Goal: Task Accomplishment & Management: Use online tool/utility

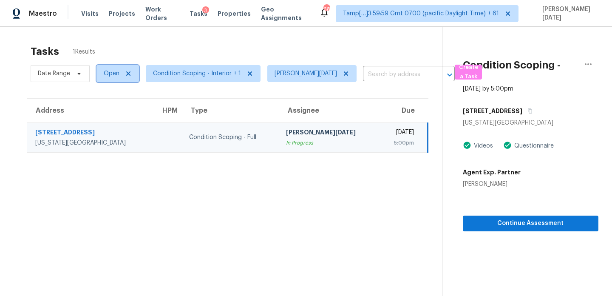
click at [105, 77] on span "Open" at bounding box center [112, 73] width 16 height 9
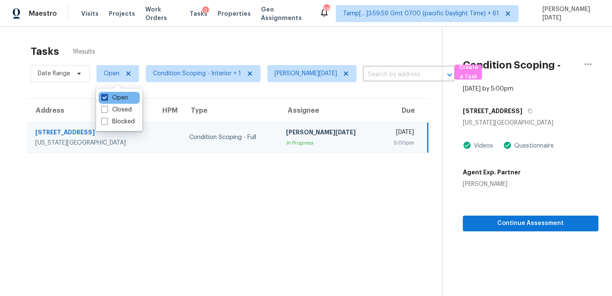
click at [105, 94] on span at bounding box center [104, 97] width 7 height 7
click at [105, 94] on input "Open" at bounding box center [104, 97] width 6 height 6
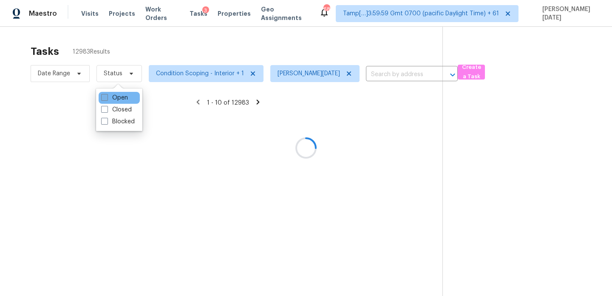
click at [105, 94] on span at bounding box center [104, 97] width 7 height 7
click at [105, 94] on input "Open" at bounding box center [104, 97] width 6 height 6
checkbox input "true"
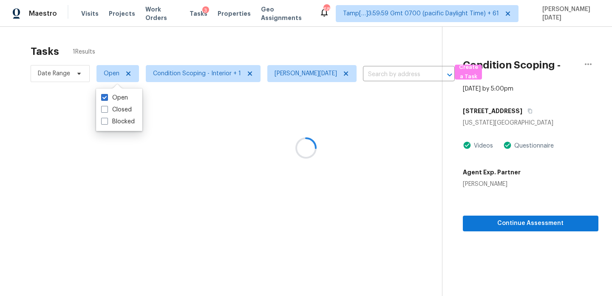
click at [217, 32] on div at bounding box center [306, 148] width 612 height 296
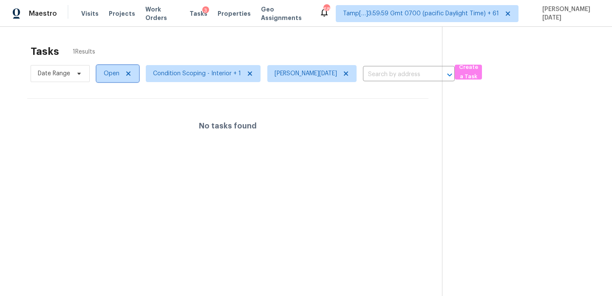
click at [102, 74] on span "Open" at bounding box center [117, 73] width 43 height 17
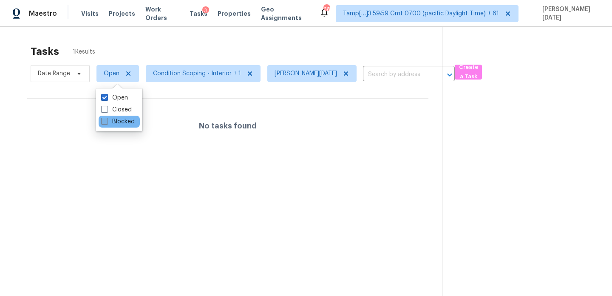
click at [114, 123] on label "Blocked" at bounding box center [118, 121] width 34 height 9
click at [107, 123] on input "Blocked" at bounding box center [104, 120] width 6 height 6
checkbox input "true"
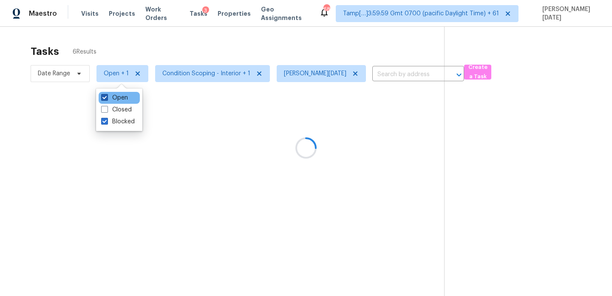
click at [119, 96] on label "Open" at bounding box center [114, 98] width 27 height 9
click at [107, 96] on input "Open" at bounding box center [104, 97] width 6 height 6
checkbox input "false"
click at [224, 48] on div at bounding box center [306, 148] width 612 height 296
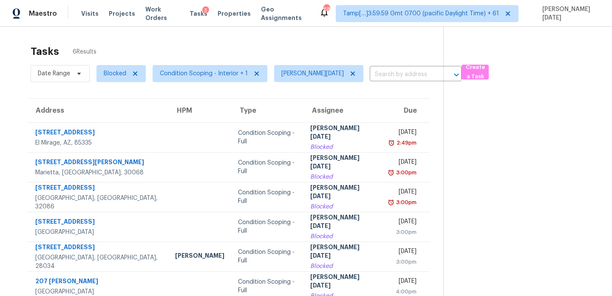
click at [383, 129] on td "Mon, Aug 11th 2025 2:49pm" at bounding box center [407, 137] width 48 height 30
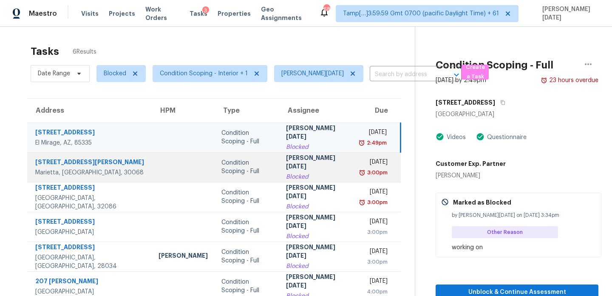
scroll to position [27, 0]
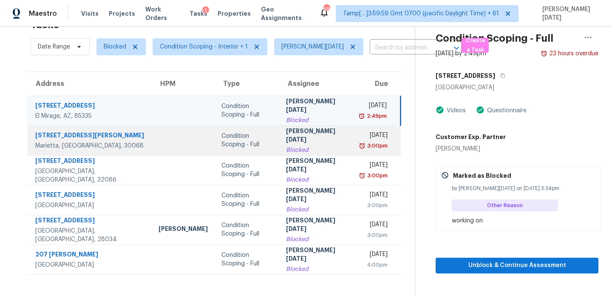
click at [368, 145] on div "3:00pm" at bounding box center [377, 146] width 22 height 9
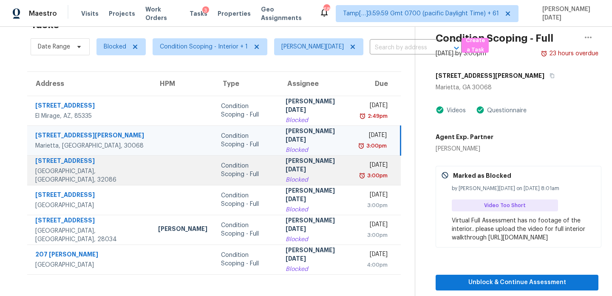
click at [366, 166] on div "Mon, Aug 11th 2025" at bounding box center [374, 166] width 27 height 11
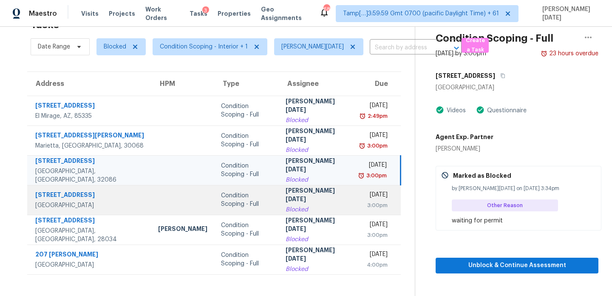
click at [361, 195] on div "Tue, Aug 12th 2025" at bounding box center [374, 195] width 27 height 11
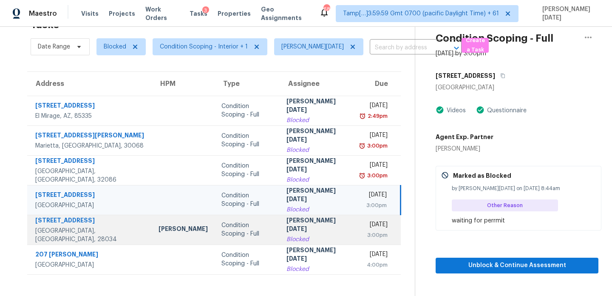
click at [361, 224] on div "Tue, Aug 12th 2025" at bounding box center [374, 225] width 26 height 11
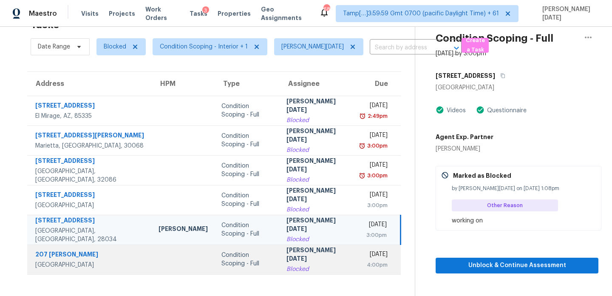
click at [361, 255] on div "Tue, Aug 12th 2025" at bounding box center [374, 255] width 26 height 11
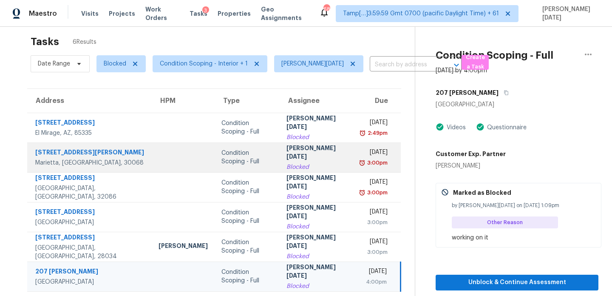
scroll to position [8, 0]
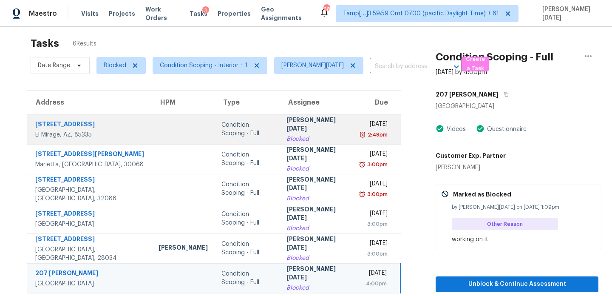
click at [361, 126] on div "Mon, Aug 11th 2025" at bounding box center [374, 125] width 26 height 11
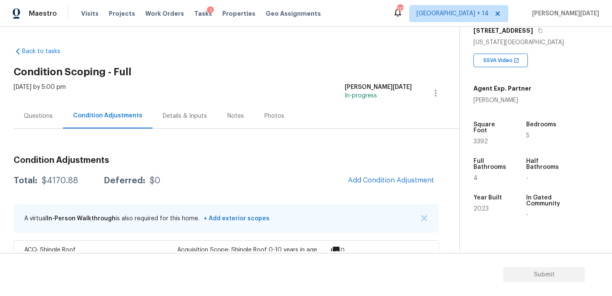
scroll to position [127, 0]
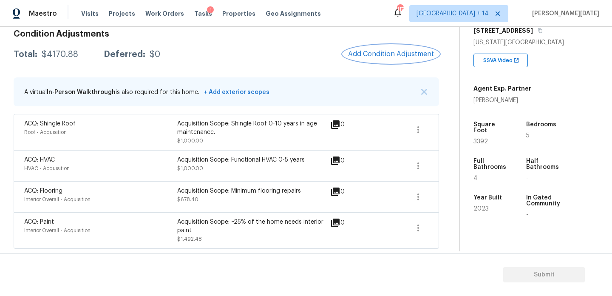
click at [374, 56] on span "Add Condition Adjustment" at bounding box center [391, 54] width 86 height 8
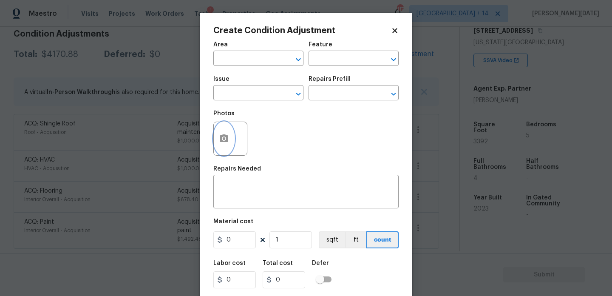
click at [216, 141] on button "button" at bounding box center [224, 138] width 20 height 33
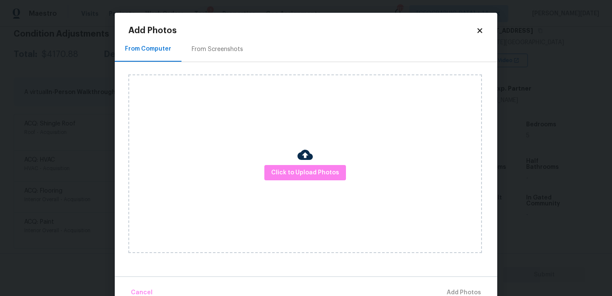
click at [220, 50] on div "From Screenshots" at bounding box center [217, 49] width 51 height 9
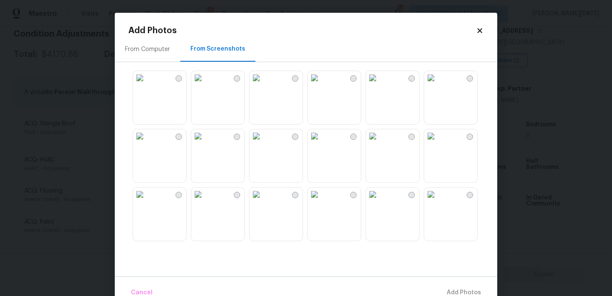
click at [376, 137] on img at bounding box center [373, 136] width 14 height 14
click at [147, 85] on img at bounding box center [140, 78] width 14 height 14
click at [147, 201] on img at bounding box center [140, 194] width 14 height 14
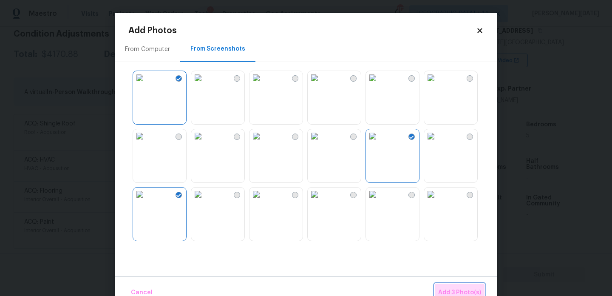
click at [455, 292] on span "Add 3 Photo(s)" at bounding box center [459, 292] width 43 height 11
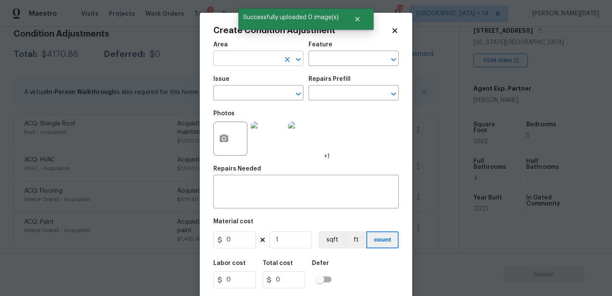
click at [230, 61] on input "text" at bounding box center [246, 59] width 66 height 13
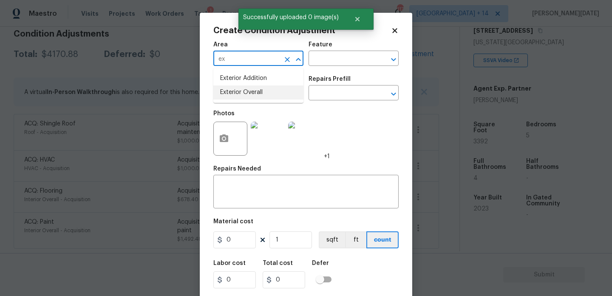
click at [243, 96] on li "Exterior Overall" at bounding box center [258, 92] width 90 height 14
type input "Exterior Overall"
click at [243, 96] on input "text" at bounding box center [246, 93] width 66 height 13
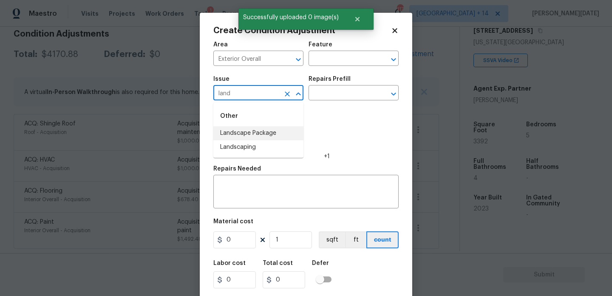
click at [250, 127] on li "Landscape Package" at bounding box center [258, 133] width 90 height 14
type input "Landscape Package"
click at [340, 98] on input "text" at bounding box center [342, 93] width 66 height 13
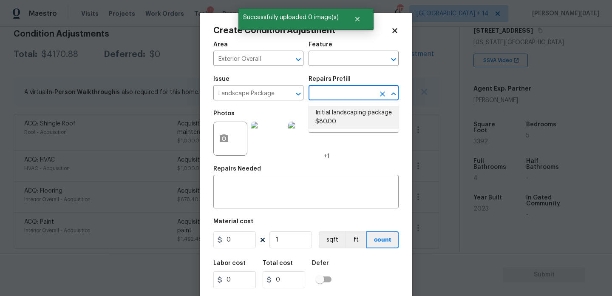
click at [341, 116] on li "Initial landscaping package $80.00" at bounding box center [354, 117] width 90 height 23
type input "Home Readiness Packages"
type textarea "Mowing of grass up to 6" in height. Mow, edge along driveways & sidewalks, trim…"
type input "80"
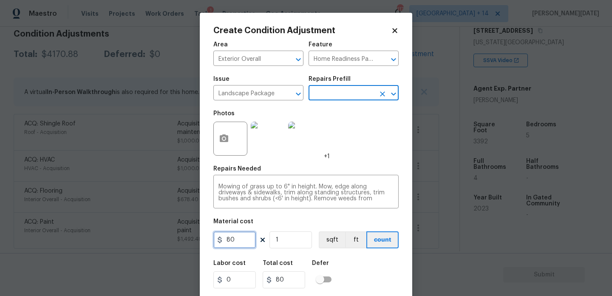
drag, startPoint x: 221, startPoint y: 245, endPoint x: 187, endPoint y: 244, distance: 34.4
click at [187, 244] on div "Create Condition Adjustment Area Exterior Overall ​ Feature Home Readiness Pack…" at bounding box center [306, 148] width 612 height 296
type input "750"
click at [373, 153] on div "Photos +1" at bounding box center [305, 132] width 185 height 55
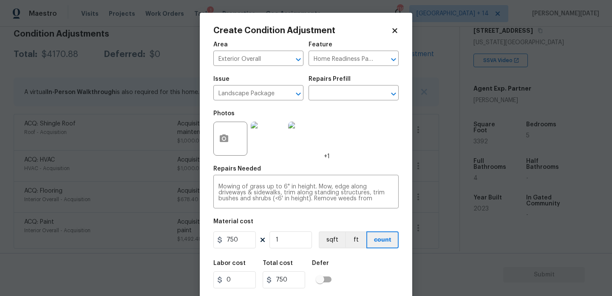
scroll to position [22, 0]
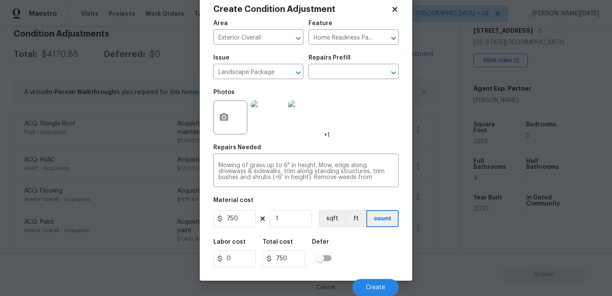
click at [382, 278] on div "Cancel Create" at bounding box center [305, 284] width 185 height 24
click at [380, 282] on button "Create" at bounding box center [375, 287] width 46 height 17
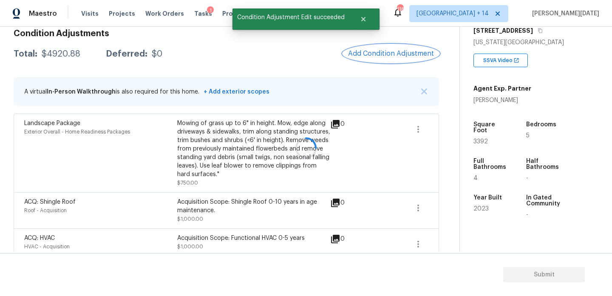
scroll to position [0, 0]
click at [392, 55] on span "Add Condition Adjustment" at bounding box center [391, 54] width 86 height 8
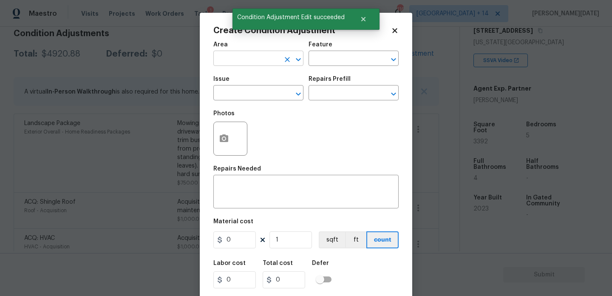
click at [227, 58] on input "text" at bounding box center [246, 59] width 66 height 13
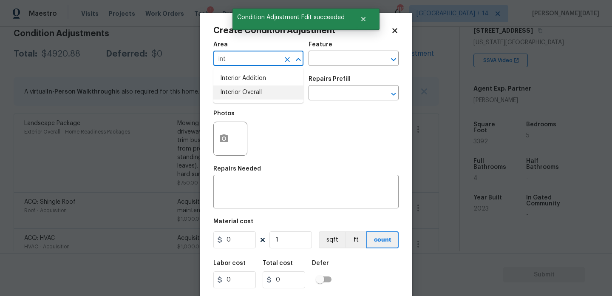
click at [230, 90] on li "Interior Overall" at bounding box center [258, 92] width 90 height 14
type input "Interior Overall"
click at [230, 90] on input "text" at bounding box center [246, 93] width 66 height 13
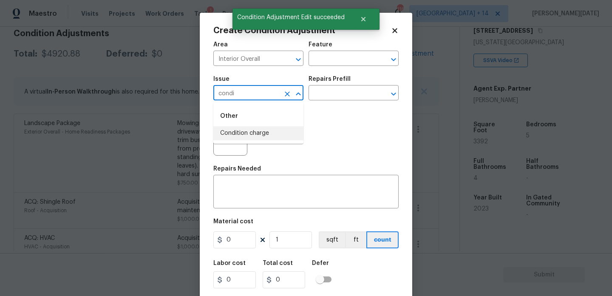
click at [250, 130] on li "Condition charge" at bounding box center [258, 133] width 90 height 14
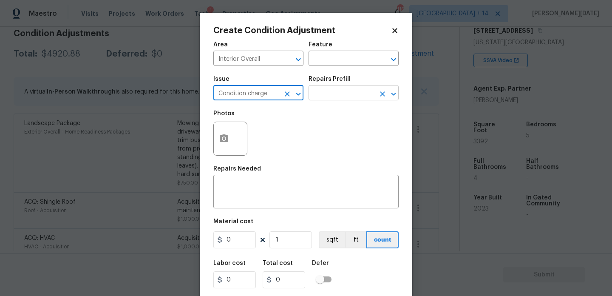
type input "Condition charge"
click at [339, 88] on input "text" at bounding box center [342, 93] width 66 height 13
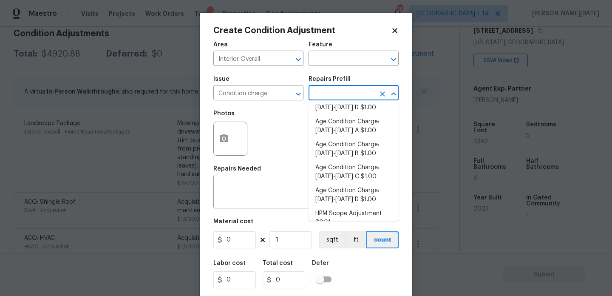
scroll to position [285, 0]
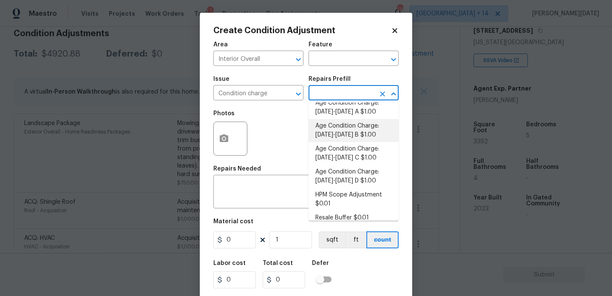
click at [362, 132] on li "Age Condition Charge: [DATE]-[DATE] B $1.00" at bounding box center [354, 130] width 90 height 23
type input "Home Readiness Packages"
type textarea "Age Condition Charge: [DATE]-[DATE] B"
type input "1"
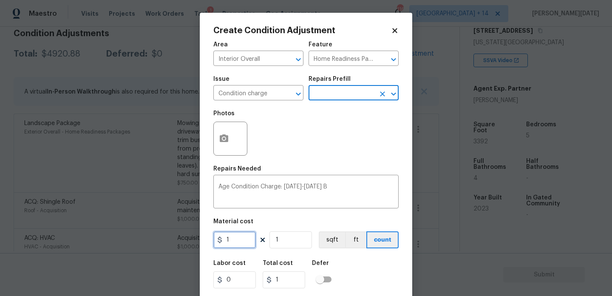
click at [249, 238] on input "1" at bounding box center [234, 239] width 43 height 17
type input "2000"
click at [361, 138] on div "Photos" at bounding box center [305, 132] width 185 height 55
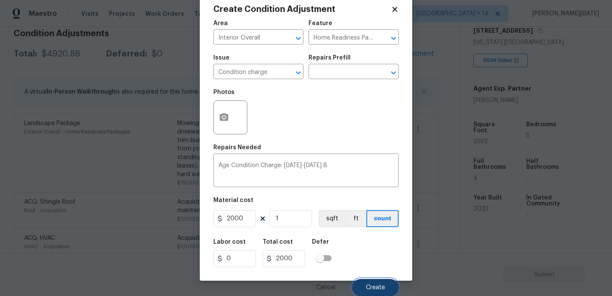
click at [371, 283] on button "Create" at bounding box center [375, 287] width 46 height 17
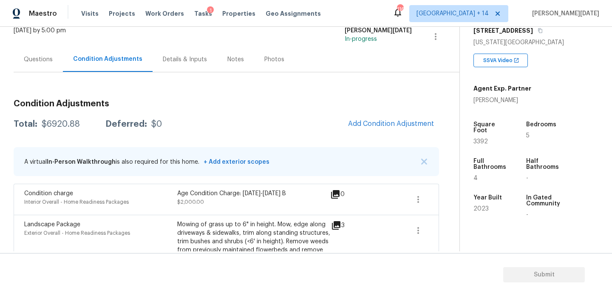
scroll to position [36, 0]
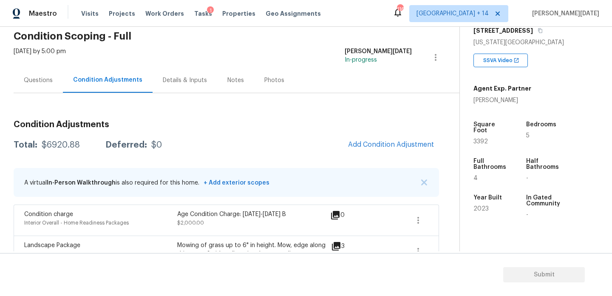
click at [43, 74] on div "Questions" at bounding box center [38, 80] width 49 height 25
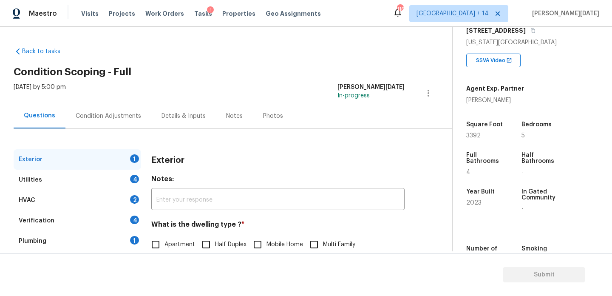
scroll to position [113, 0]
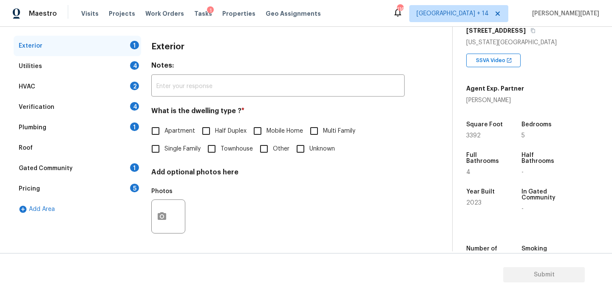
click at [134, 188] on div "5" at bounding box center [134, 188] width 9 height 9
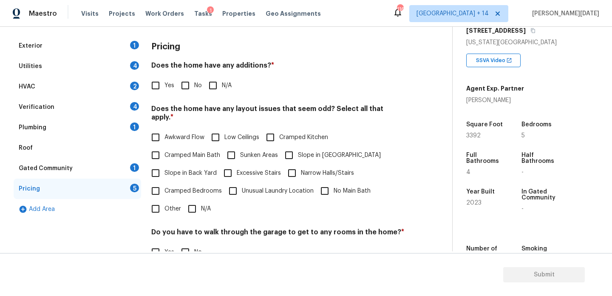
click at [169, 169] on span "Slope in Back Yard" at bounding box center [191, 173] width 52 height 9
click at [165, 164] on input "Slope in Back Yard" at bounding box center [156, 173] width 18 height 18
checkbox input "true"
click at [190, 91] on input "No" at bounding box center [185, 86] width 18 height 18
checkbox input "true"
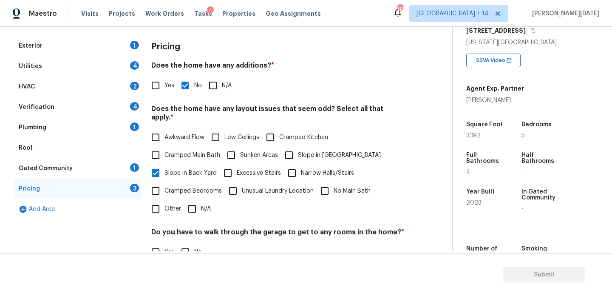
scroll to position [214, 0]
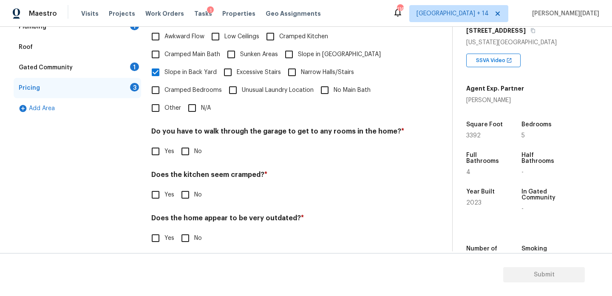
click at [190, 145] on input "No" at bounding box center [185, 151] width 18 height 18
checkbox input "true"
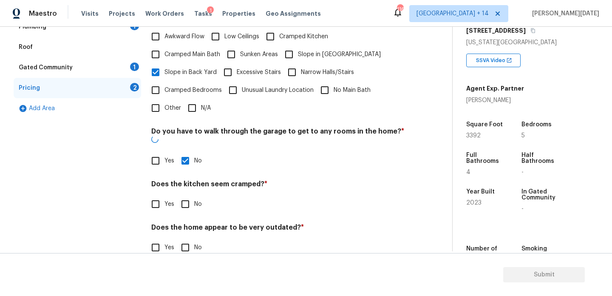
click at [190, 195] on input "No" at bounding box center [185, 204] width 18 height 18
checkbox input "true"
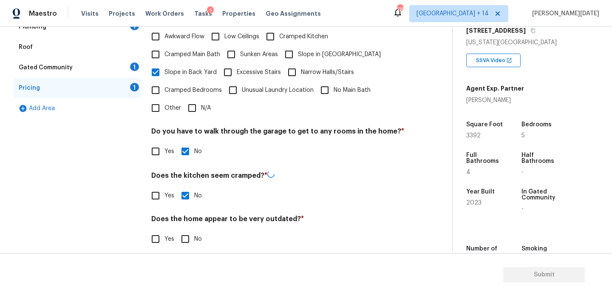
click at [185, 230] on input "No" at bounding box center [185, 239] width 18 height 18
checkbox input "true"
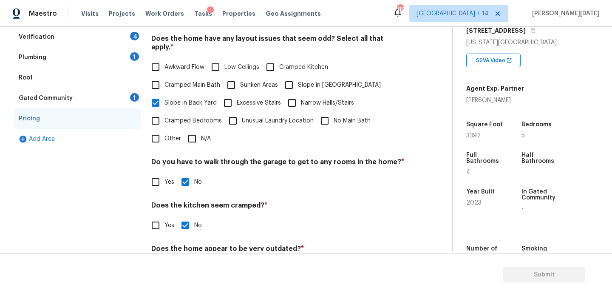
scroll to position [182, 0]
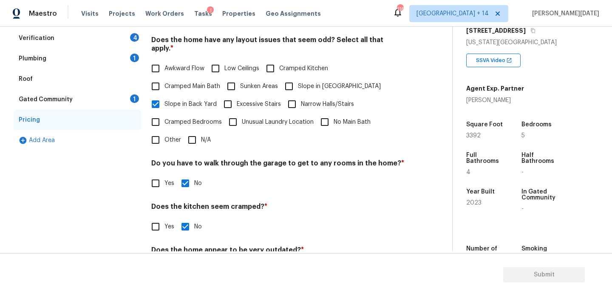
click at [295, 78] on input "Slope in [GEOGRAPHIC_DATA]" at bounding box center [289, 86] width 18 height 18
checkbox input "true"
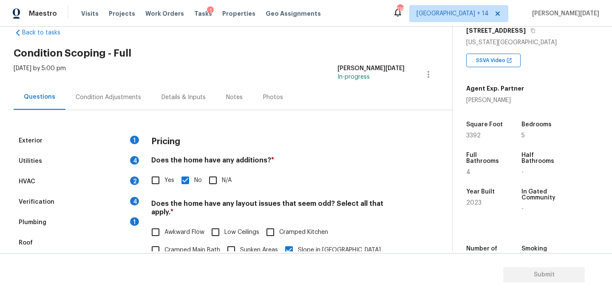
click at [121, 88] on div "Condition Adjustments" at bounding box center [108, 97] width 86 height 25
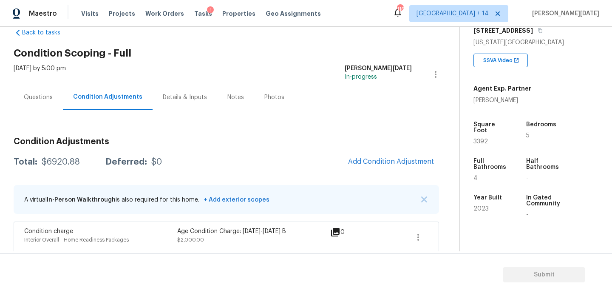
scroll to position [108, 0]
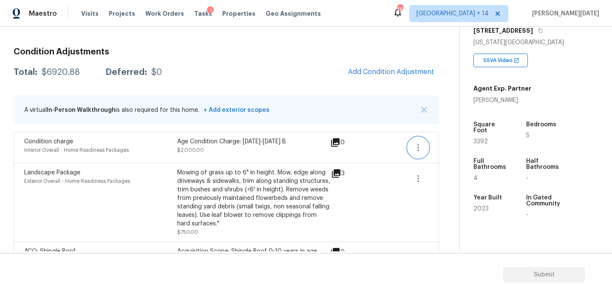
click at [415, 146] on icon "button" at bounding box center [418, 147] width 10 height 10
click at [439, 146] on div "Edit" at bounding box center [467, 146] width 66 height 9
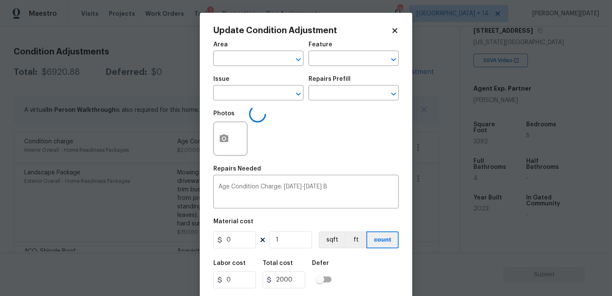
type input "Interior Overall"
type input "Home Readiness Packages"
type input "Condition charge"
type input "2000"
click at [342, 93] on input "text" at bounding box center [342, 93] width 66 height 13
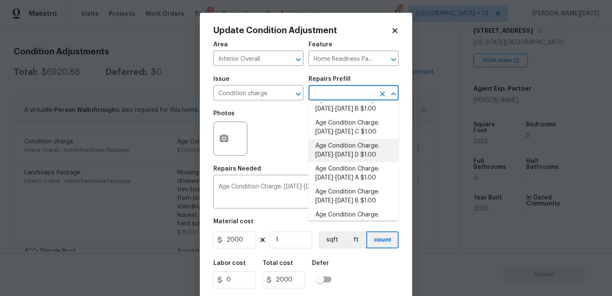
scroll to position [229, 0]
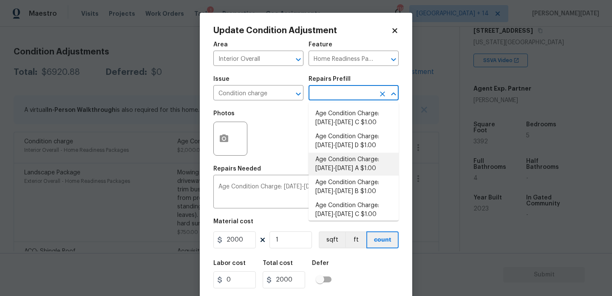
click at [369, 161] on li "Age Condition Charge: [DATE]-[DATE] A $1.00" at bounding box center [354, 164] width 90 height 23
type textarea "Age Condition Charge: [DATE]-[DATE] A"
type input "1"
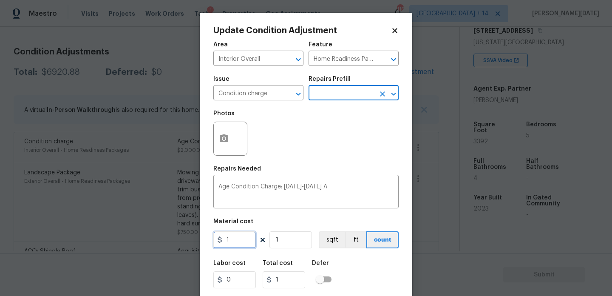
click at [251, 237] on input "1" at bounding box center [234, 239] width 43 height 17
type input "2000"
click at [351, 153] on div "Photos" at bounding box center [305, 132] width 185 height 55
type input "2000"
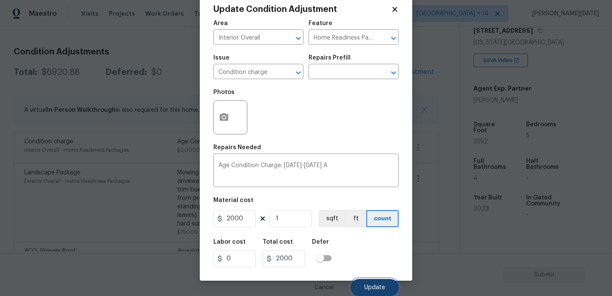
click at [372, 289] on span "Update" at bounding box center [374, 287] width 21 height 6
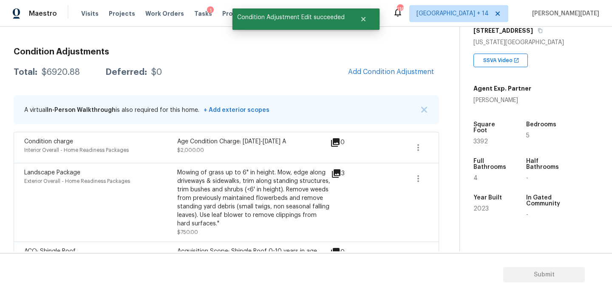
scroll to position [0, 0]
drag, startPoint x: 42, startPoint y: 73, endPoint x: 81, endPoint y: 73, distance: 39.1
click at [81, 73] on div "Total: $6920.88 Deferred: $0" at bounding box center [88, 72] width 148 height 9
copy div "$6920.88"
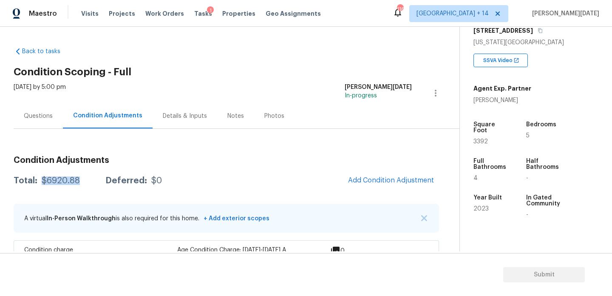
click at [33, 111] on div "Questions" at bounding box center [38, 115] width 49 height 25
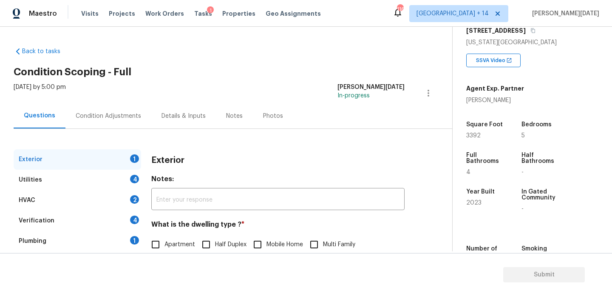
scroll to position [113, 0]
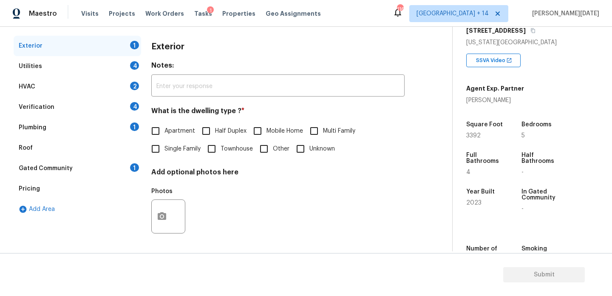
click at [165, 150] on span "Single Family" at bounding box center [183, 149] width 36 height 9
click at [165, 150] on input "Single Family" at bounding box center [156, 149] width 18 height 18
checkbox input "true"
click at [125, 69] on div "Utilities 4" at bounding box center [78, 66] width 128 height 20
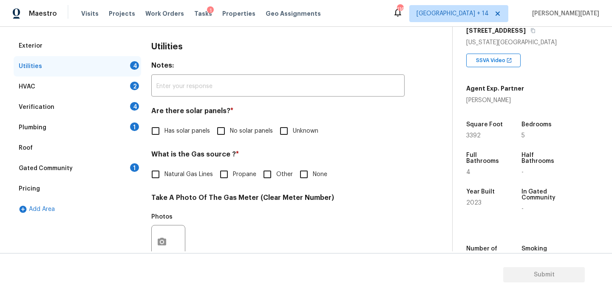
click at [218, 133] on input "No solar panels" at bounding box center [221, 131] width 18 height 18
checkbox input "true"
click at [169, 183] on label "Natural Gas Lines" at bounding box center [180, 175] width 66 height 18
click at [165, 183] on input "Natural Gas Lines" at bounding box center [156, 175] width 18 height 18
checkbox input "true"
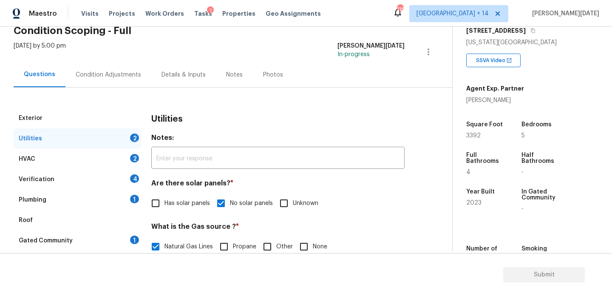
scroll to position [34, 0]
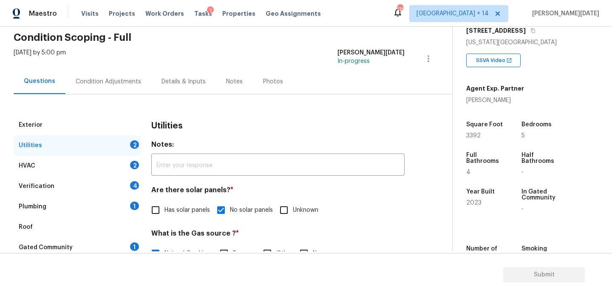
click at [108, 71] on div "Condition Adjustments" at bounding box center [108, 81] width 86 height 25
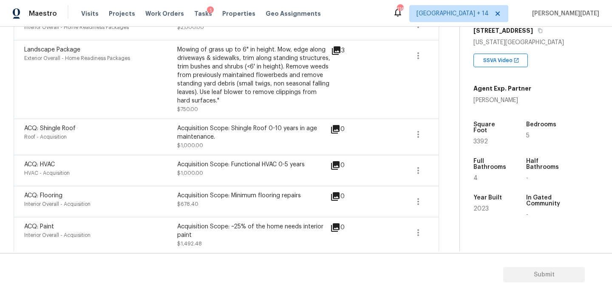
scroll to position [236, 0]
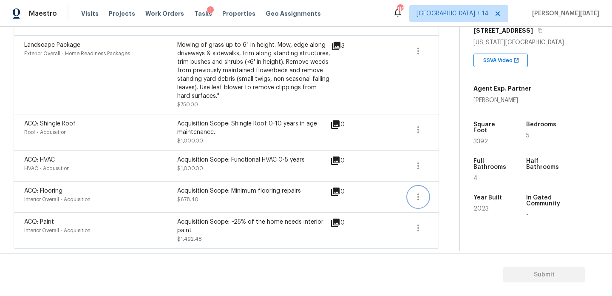
click at [419, 201] on icon "button" at bounding box center [418, 197] width 10 height 10
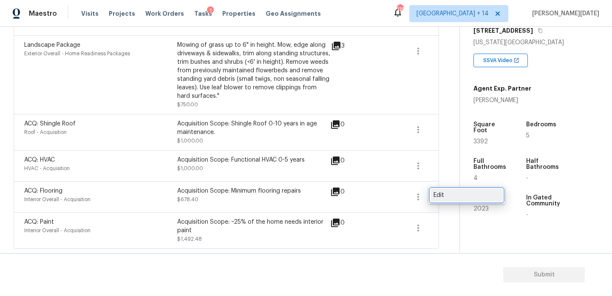
click at [453, 196] on div "Edit" at bounding box center [467, 195] width 66 height 9
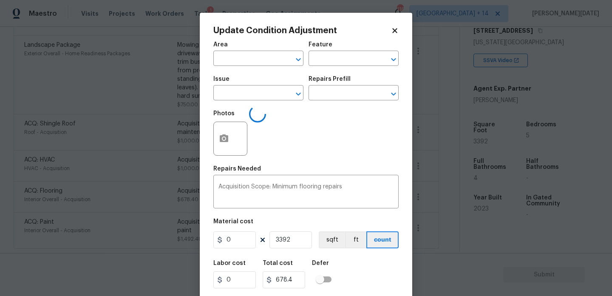
type input "Interior Overall"
type input "Acquisition"
type input "ACQ: Flooring"
type input "0.2"
click at [220, 146] on button "button" at bounding box center [224, 138] width 20 height 33
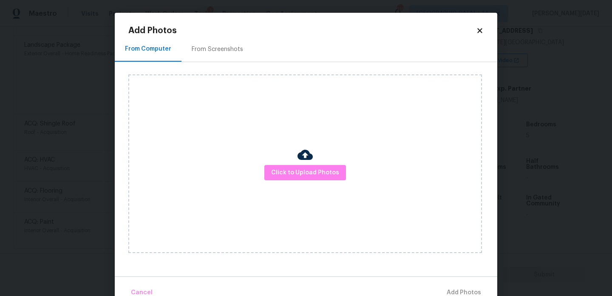
click at [287, 162] on div "Click to Upload Photos" at bounding box center [305, 163] width 354 height 179
click at [297, 185] on div "Click to Upload Photos" at bounding box center [305, 163] width 354 height 179
click at [316, 175] on span "Click to Upload Photos" at bounding box center [305, 172] width 68 height 11
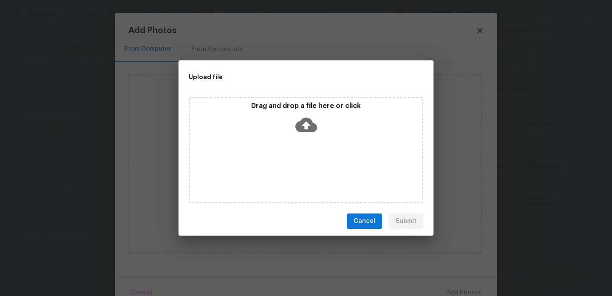
click at [316, 175] on div "Drag and drop a file here or click" at bounding box center [306, 150] width 235 height 106
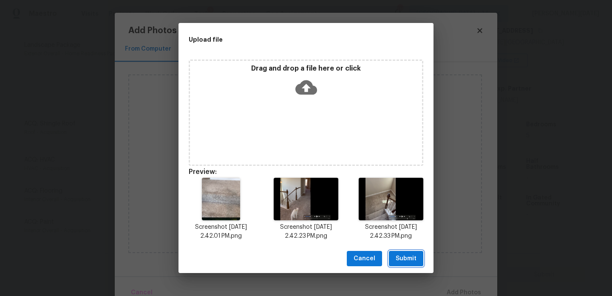
click at [409, 254] on span "Submit" at bounding box center [406, 258] width 21 height 11
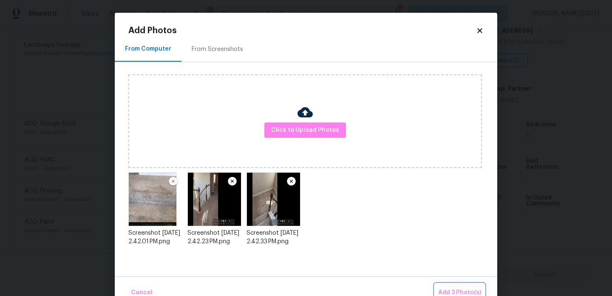
click at [449, 293] on span "Add 3 Photo(s)" at bounding box center [459, 292] width 43 height 11
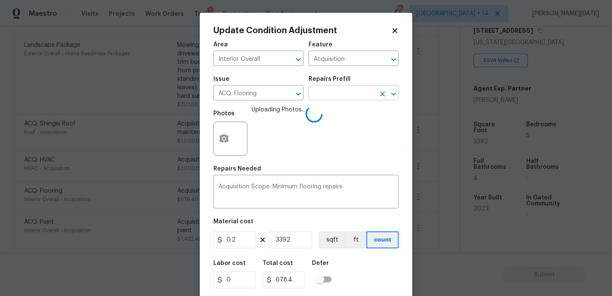
click at [343, 93] on input "text" at bounding box center [342, 93] width 66 height 13
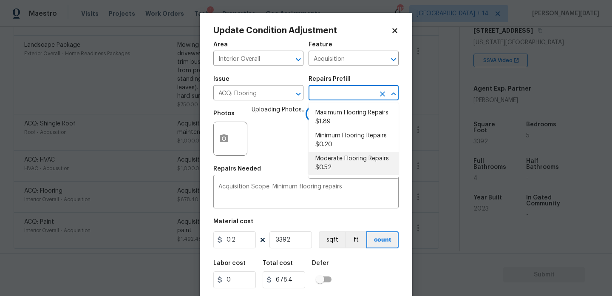
click at [344, 165] on li "Moderate Flooring Repairs $0.52" at bounding box center [354, 163] width 90 height 23
type textarea "Acquisition Scope: Moderate flooring repairs"
type input "0.52"
type input "1763.84"
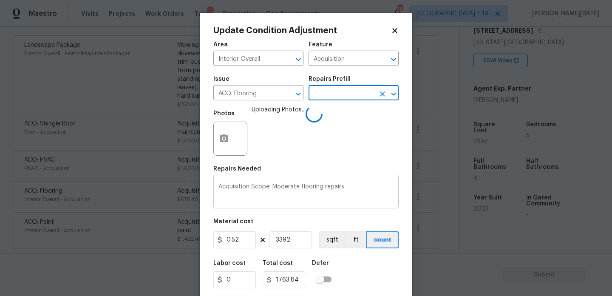
scroll to position [22, 0]
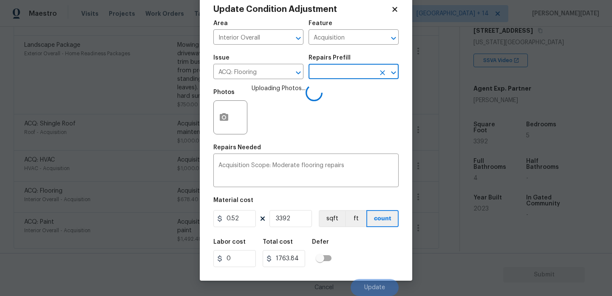
click at [361, 255] on div "Labor cost 0 Total cost 1763.84 Defer" at bounding box center [305, 253] width 185 height 38
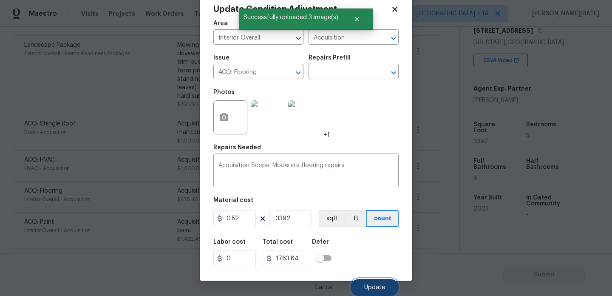
click at [365, 279] on button "Update" at bounding box center [375, 287] width 48 height 17
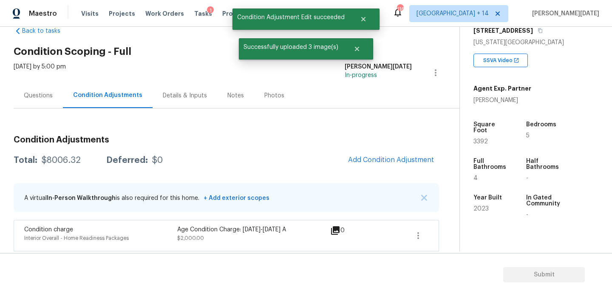
scroll to position [11, 0]
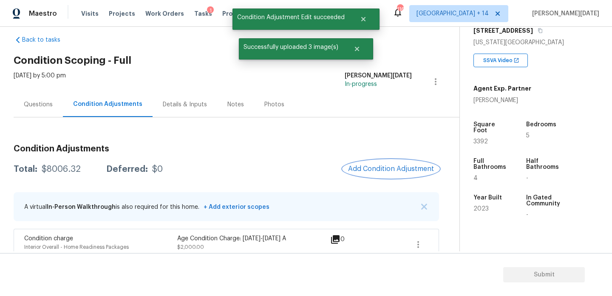
click at [376, 168] on span "Add Condition Adjustment" at bounding box center [391, 169] width 86 height 8
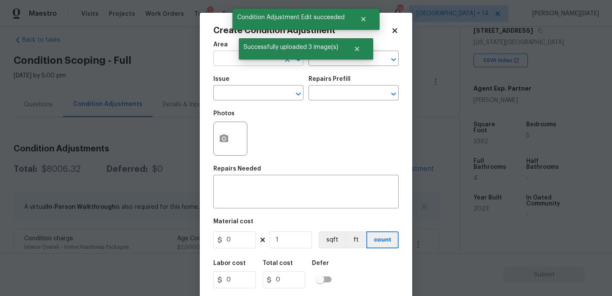
click at [224, 65] on input "text" at bounding box center [246, 59] width 66 height 13
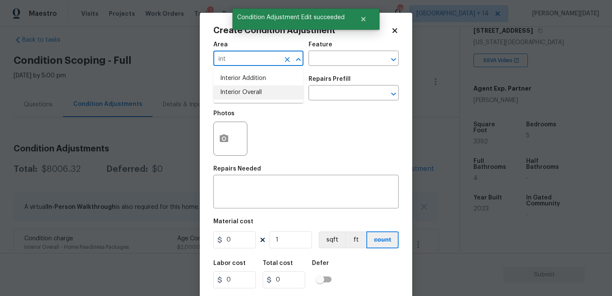
click at [247, 92] on li "Interior Overall" at bounding box center [258, 92] width 90 height 14
type input "Interior Overall"
click at [247, 92] on input "text" at bounding box center [246, 93] width 66 height 13
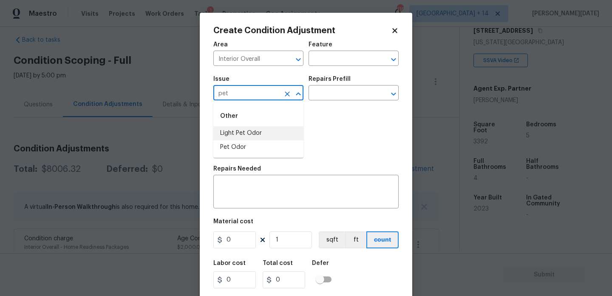
click at [247, 131] on li "Light Pet Odor" at bounding box center [258, 133] width 90 height 14
type input "Light Pet Odor"
click at [341, 101] on div "Issue Light Pet Odor ​ Repairs Prefill ​" at bounding box center [305, 88] width 185 height 34
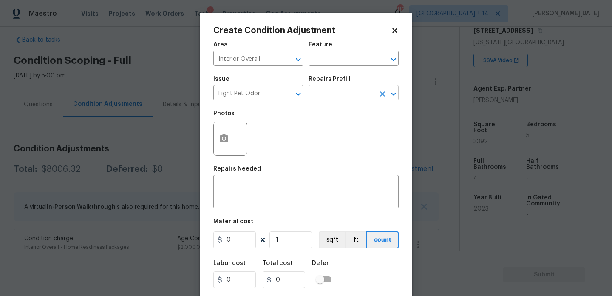
click at [355, 94] on input "text" at bounding box center [342, 93] width 66 height 13
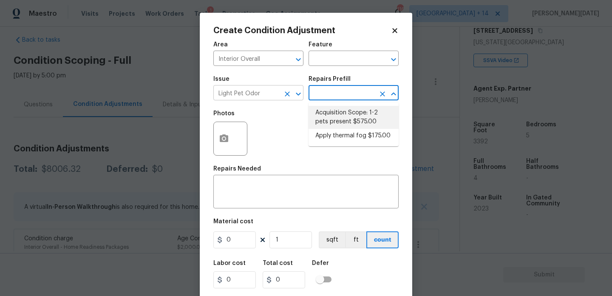
click at [288, 98] on icon "Clear" at bounding box center [287, 94] width 9 height 9
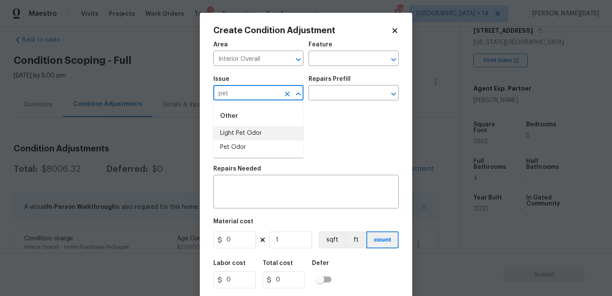
click at [250, 146] on li "Pet Odor" at bounding box center [258, 147] width 90 height 14
type input "Pet Odor"
click at [343, 96] on input "text" at bounding box center [342, 93] width 66 height 13
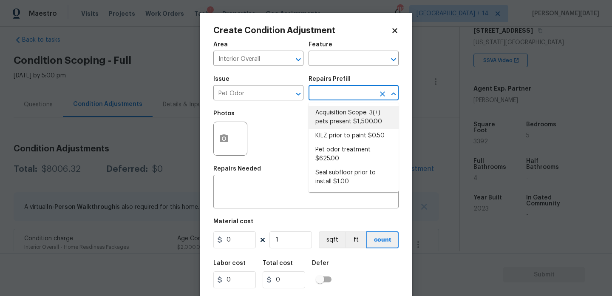
click at [343, 116] on li "Acquisition Scope: 3(+) pets present $1,500.00" at bounding box center [354, 117] width 90 height 23
type textarea "Acquisition Scope: 3(+) pets present"
type input "1500"
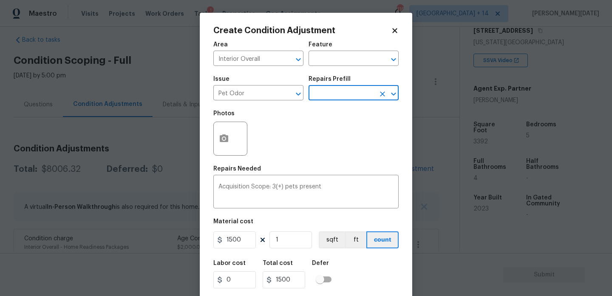
scroll to position [22, 0]
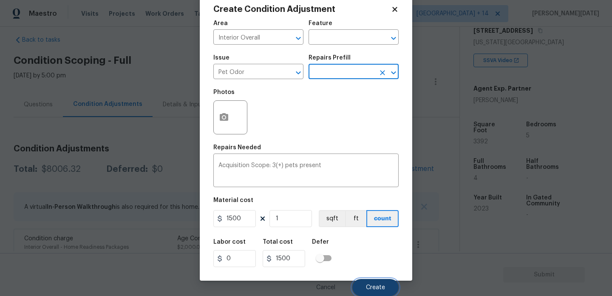
click at [371, 287] on span "Create" at bounding box center [375, 287] width 19 height 6
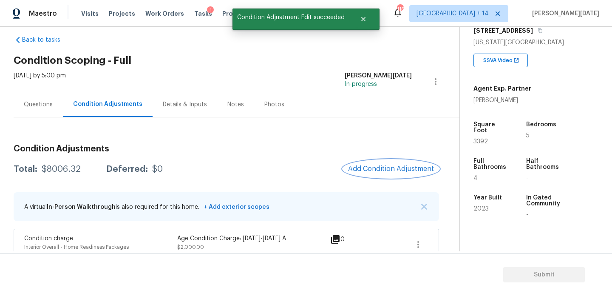
scroll to position [0, 0]
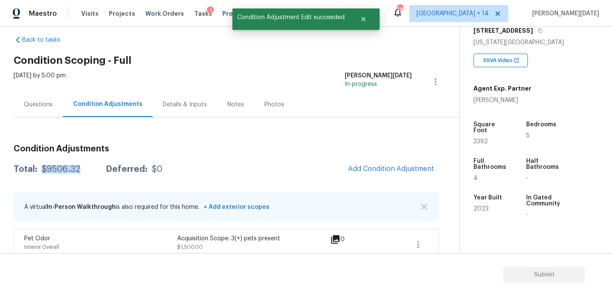
drag, startPoint x: 41, startPoint y: 168, endPoint x: 81, endPoint y: 168, distance: 40.0
copy div "$9506.32"
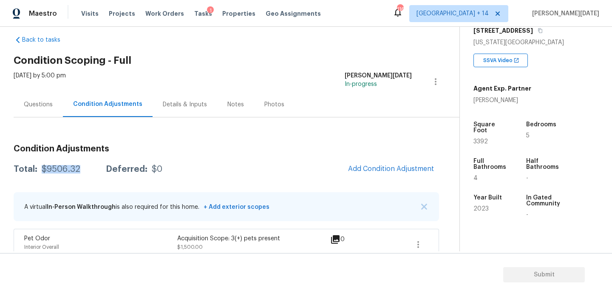
click at [36, 101] on div "Questions" at bounding box center [38, 104] width 29 height 9
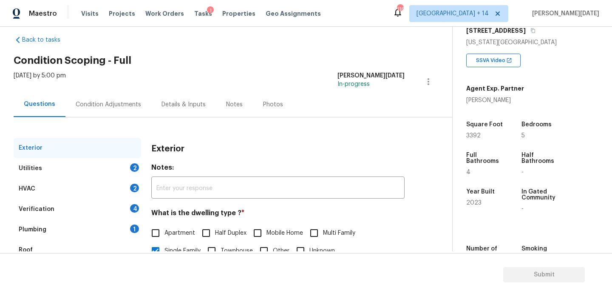
scroll to position [113, 0]
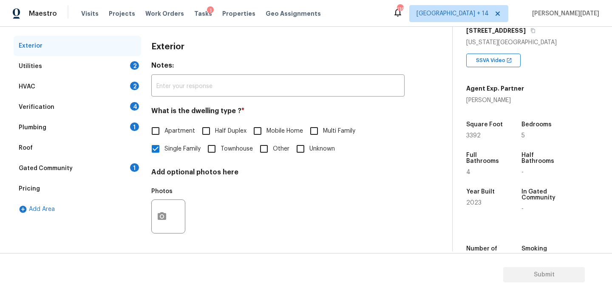
click at [129, 72] on div "Utilities 2" at bounding box center [78, 66] width 128 height 20
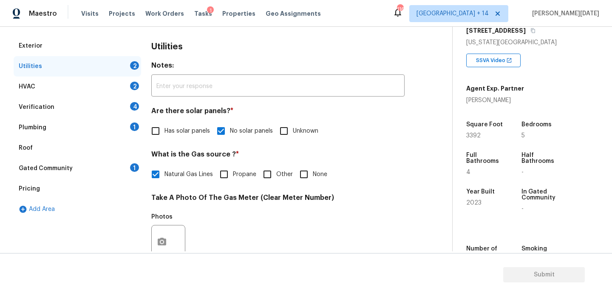
scroll to position [344, 0]
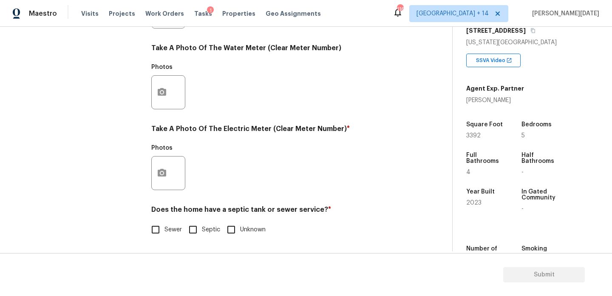
click at [156, 232] on input "Sewer" at bounding box center [156, 230] width 18 height 18
checkbox input "true"
click at [165, 160] on button "button" at bounding box center [162, 172] width 20 height 33
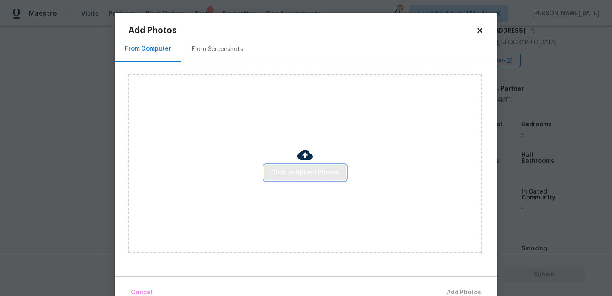
click at [297, 176] on span "Click to Upload Photos" at bounding box center [305, 172] width 68 height 11
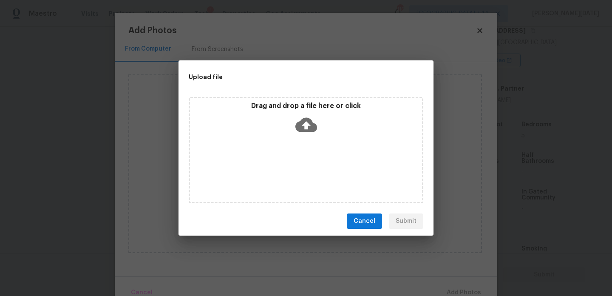
click at [297, 176] on div "Drag and drop a file here or click" at bounding box center [306, 150] width 235 height 106
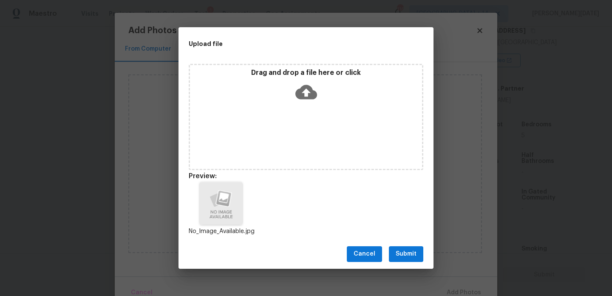
click at [405, 253] on span "Submit" at bounding box center [406, 254] width 21 height 11
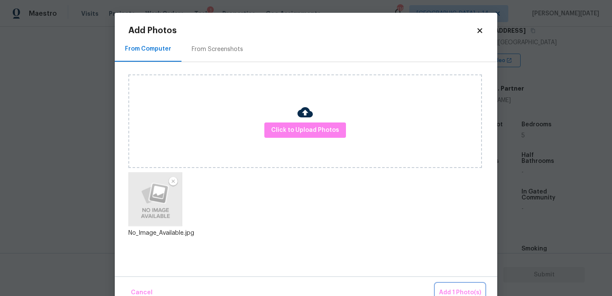
click at [447, 286] on button "Add 1 Photo(s)" at bounding box center [460, 293] width 49 height 18
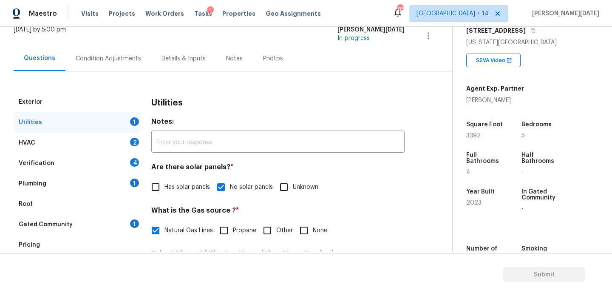
scroll to position [54, 0]
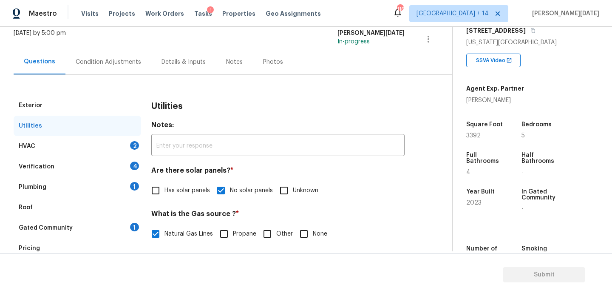
click at [130, 144] on div "HVAC 2" at bounding box center [78, 146] width 128 height 20
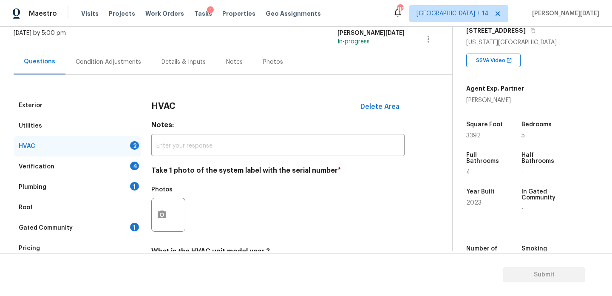
click at [173, 215] on div at bounding box center [168, 215] width 34 height 34
click at [163, 220] on button "button" at bounding box center [162, 214] width 20 height 33
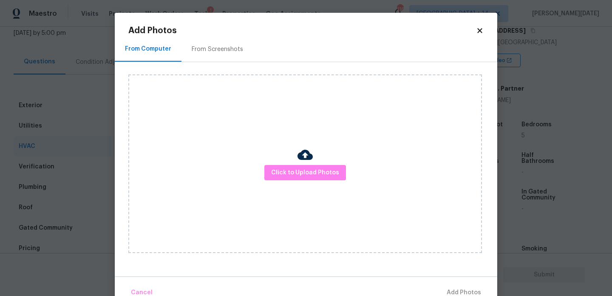
click at [307, 181] on div "Click to Upload Photos" at bounding box center [305, 163] width 354 height 179
click at [323, 170] on span "Click to Upload Photos" at bounding box center [305, 172] width 68 height 11
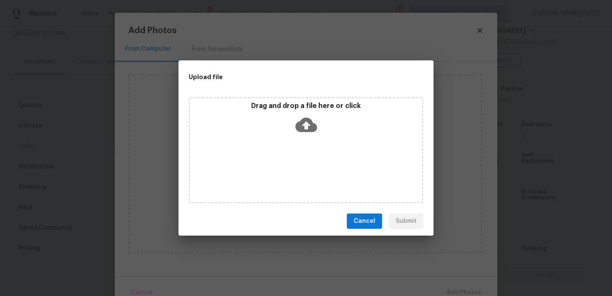
click at [323, 170] on div "Drag and drop a file here or click" at bounding box center [306, 150] width 235 height 106
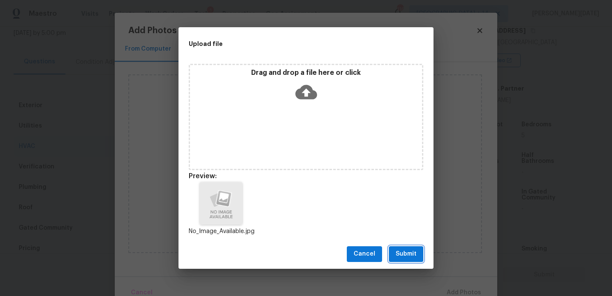
click at [403, 253] on span "Submit" at bounding box center [406, 254] width 21 height 11
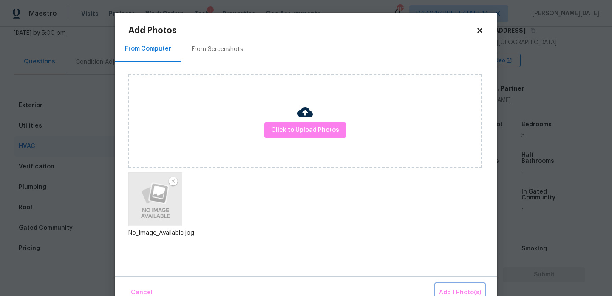
click at [451, 290] on span "Add 1 Photo(s)" at bounding box center [460, 292] width 42 height 11
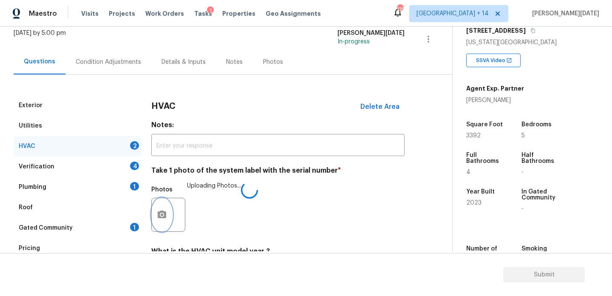
scroll to position [142, 0]
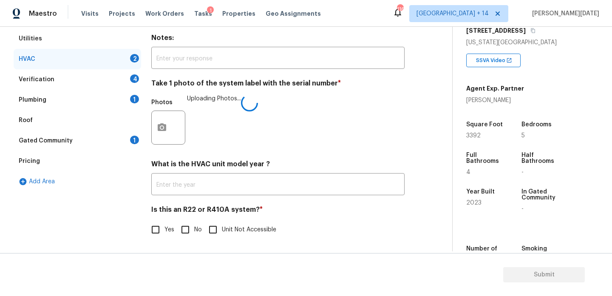
click at [158, 238] on input "Yes" at bounding box center [156, 230] width 18 height 18
checkbox input "true"
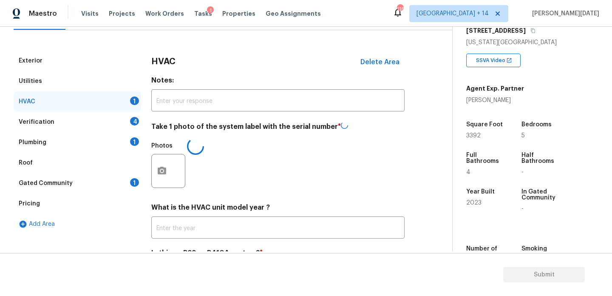
scroll to position [98, 0]
click at [133, 120] on div "4" at bounding box center [134, 122] width 9 height 9
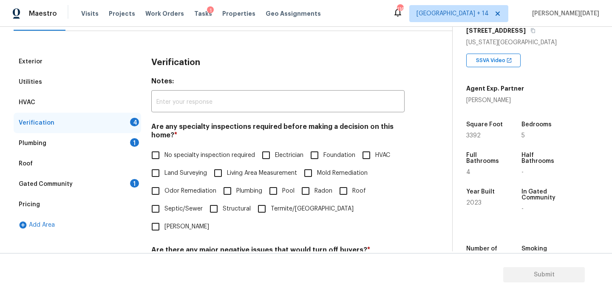
click at [174, 158] on span "No specialty inspection required" at bounding box center [210, 155] width 91 height 9
click at [165, 158] on input "No specialty inspection required" at bounding box center [156, 155] width 18 height 18
checkbox input "true"
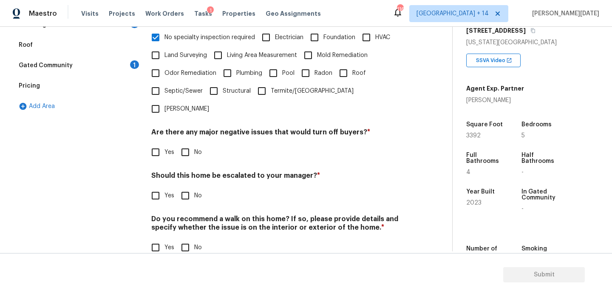
click at [199, 143] on label "No" at bounding box center [189, 152] width 26 height 18
click at [194, 143] on input "No" at bounding box center [185, 152] width 18 height 18
checkbox input "true"
click at [185, 239] on input "No" at bounding box center [185, 248] width 18 height 18
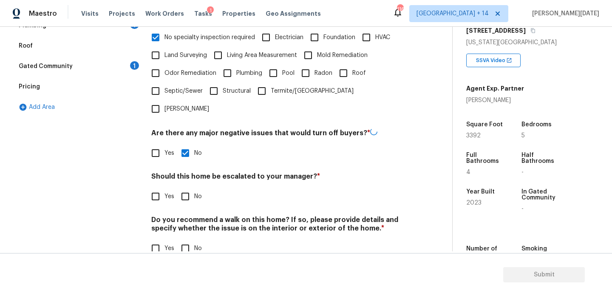
checkbox input "true"
click at [157, 187] on input "Yes" at bounding box center [156, 196] width 18 height 18
checkbox input "true"
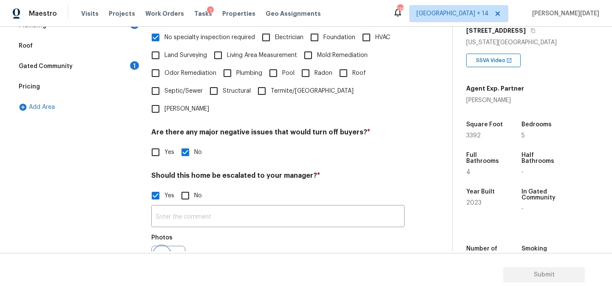
click at [160, 258] on icon "button" at bounding box center [162, 262] width 9 height 8
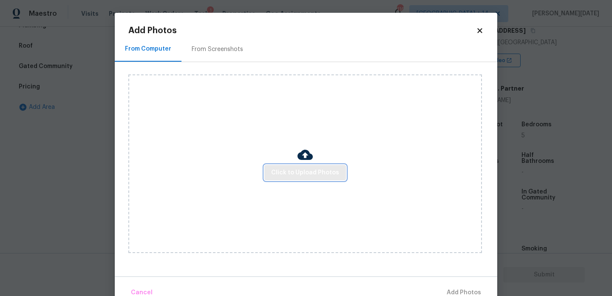
click at [284, 179] on button "Click to Upload Photos" at bounding box center [305, 173] width 82 height 16
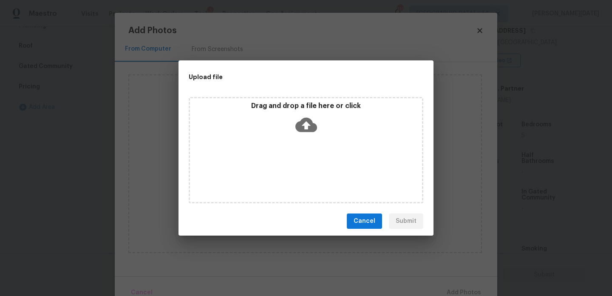
click at [284, 179] on div "Drag and drop a file here or click" at bounding box center [306, 150] width 235 height 106
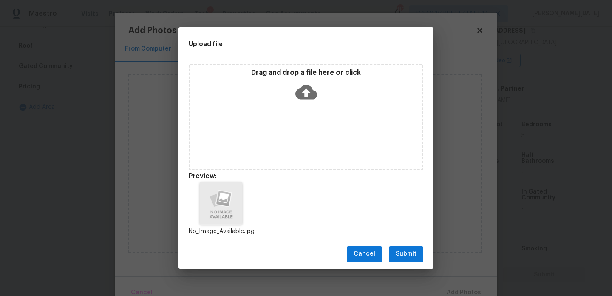
click at [406, 250] on span "Submit" at bounding box center [406, 254] width 21 height 11
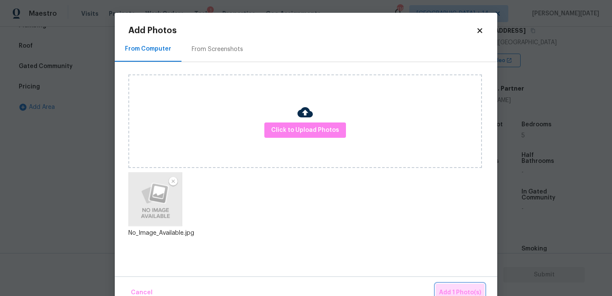
click at [454, 291] on span "Add 1 Photo(s)" at bounding box center [460, 292] width 42 height 11
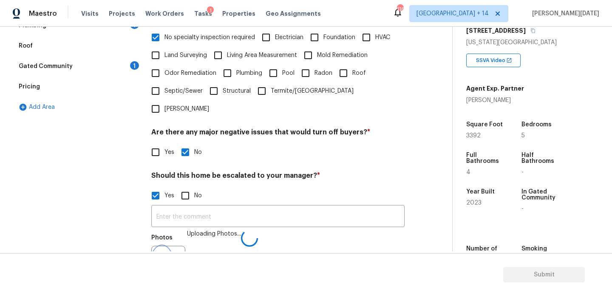
scroll to position [226, 0]
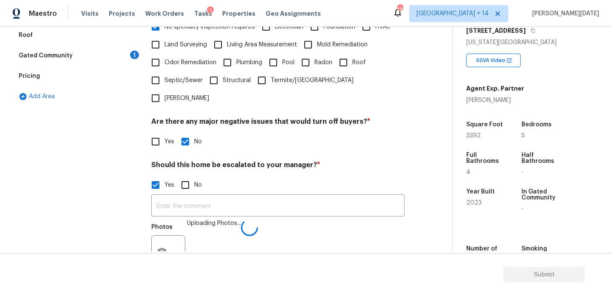
click at [194, 200] on div "​ Photos Uploading Photos..." at bounding box center [277, 234] width 253 height 80
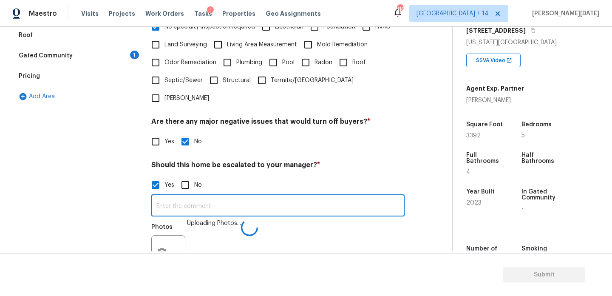
click at [194, 196] on input "text" at bounding box center [277, 206] width 253 height 20
type input "ALA"
click at [323, 176] on div "Yes No" at bounding box center [277, 185] width 253 height 18
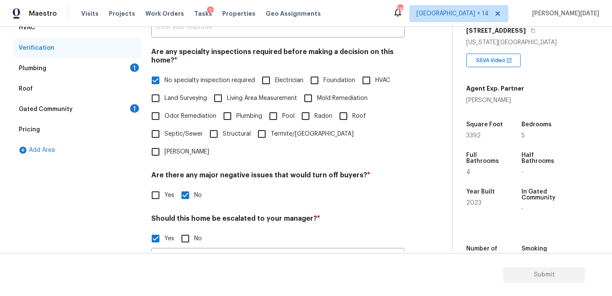
click at [138, 77] on div "Plumbing 1" at bounding box center [78, 68] width 128 height 20
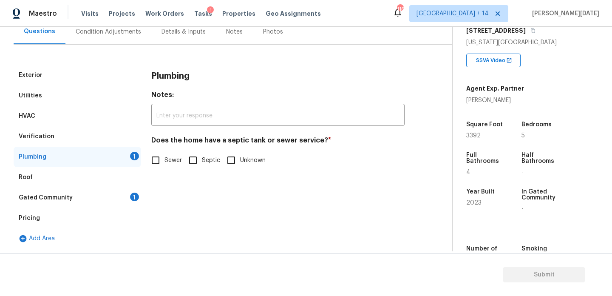
scroll to position [84, 0]
click at [161, 169] on div "Plumbing Notes: ​ Does the home have a septic tank or sewer service? * Sewer Se…" at bounding box center [277, 122] width 253 height 114
click at [160, 164] on input "Sewer" at bounding box center [156, 160] width 18 height 18
checkbox input "true"
click at [131, 198] on div "1" at bounding box center [134, 197] width 9 height 9
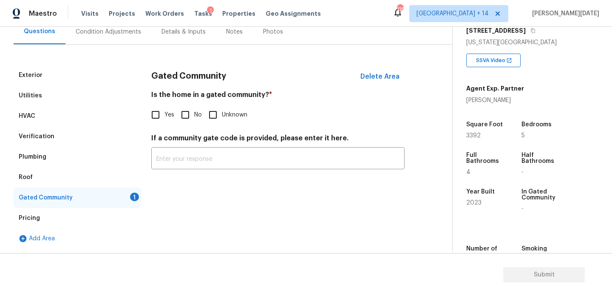
click at [187, 114] on input "No" at bounding box center [185, 115] width 18 height 18
checkbox input "true"
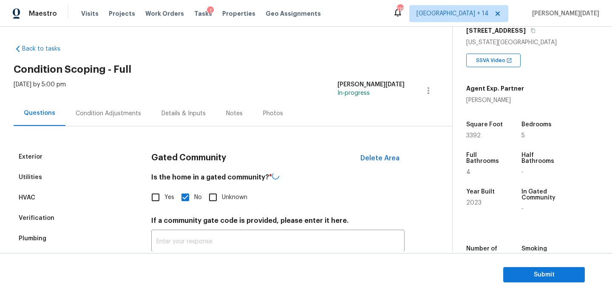
scroll to position [0, 0]
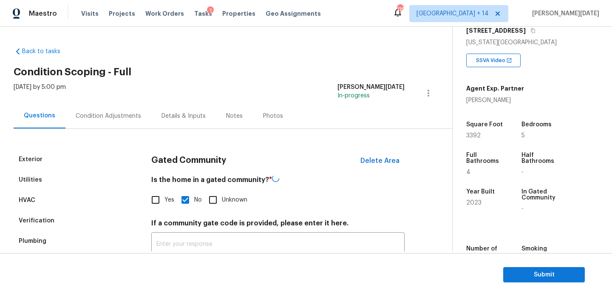
click at [104, 112] on div "Condition Adjustments" at bounding box center [108, 116] width 65 height 9
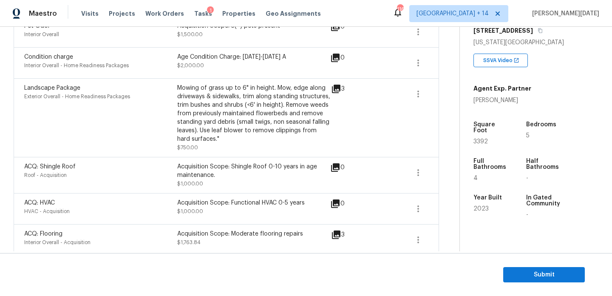
scroll to position [267, 0]
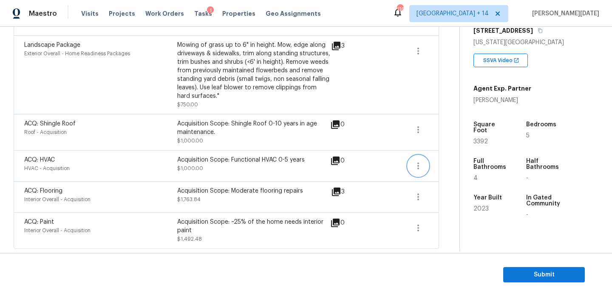
click at [413, 159] on button "button" at bounding box center [418, 166] width 20 height 20
click at [426, 166] on button "button" at bounding box center [418, 166] width 20 height 20
click at [445, 164] on div "Edit" at bounding box center [467, 164] width 66 height 9
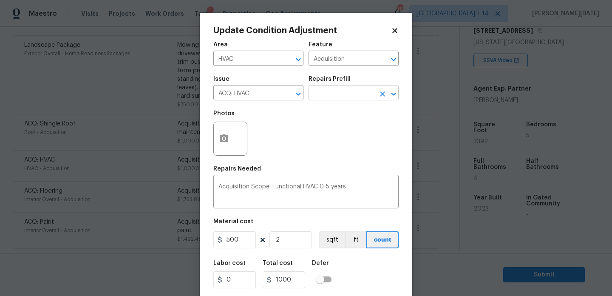
click at [346, 95] on input "text" at bounding box center [342, 93] width 66 height 13
click at [296, 241] on input "2" at bounding box center [291, 239] width 43 height 17
type input "0"
type input "1"
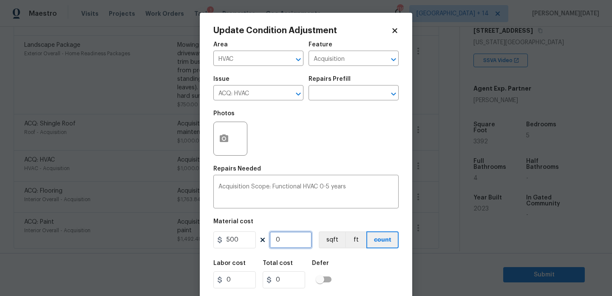
type input "500"
type input "1"
click at [313, 154] on div "Photos" at bounding box center [305, 132] width 185 height 55
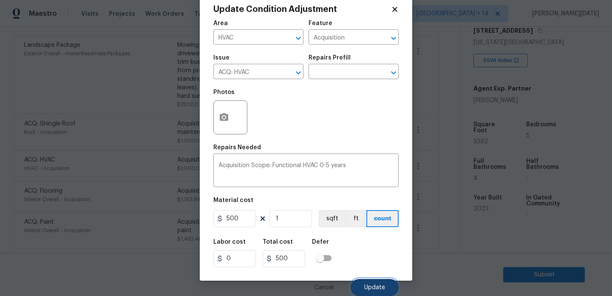
click at [375, 281] on button "Update" at bounding box center [375, 287] width 48 height 17
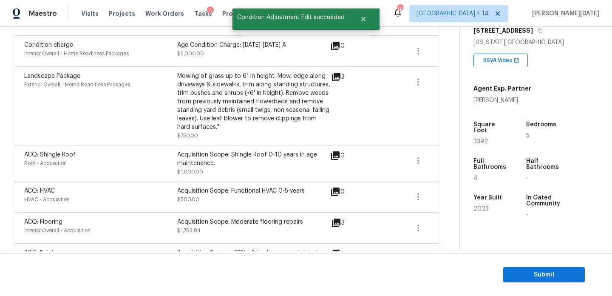
scroll to position [267, 0]
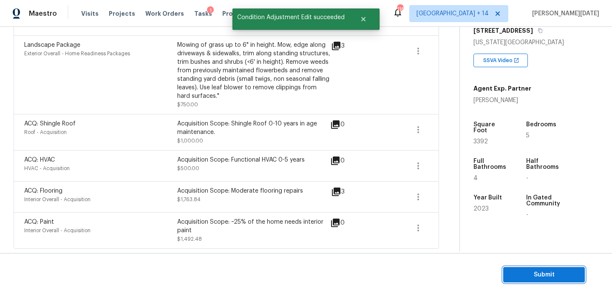
click at [518, 275] on span "Submit" at bounding box center [544, 275] width 68 height 11
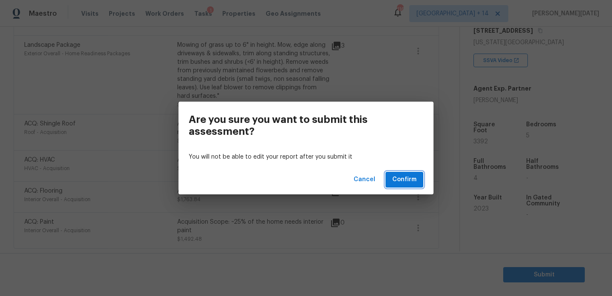
click at [410, 179] on span "Confirm" at bounding box center [404, 179] width 24 height 11
